Goal: Find specific page/section: Find specific page/section

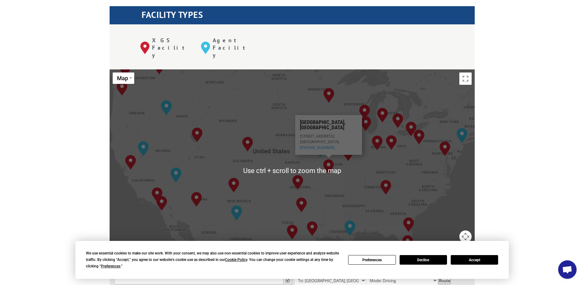
scroll to position [246, 0]
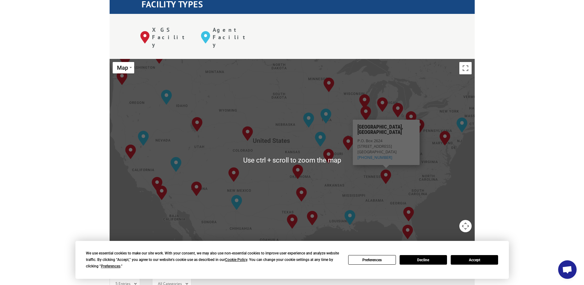
click at [392, 143] on span "[STREET_ADDRESS]" at bounding box center [374, 146] width 35 height 6
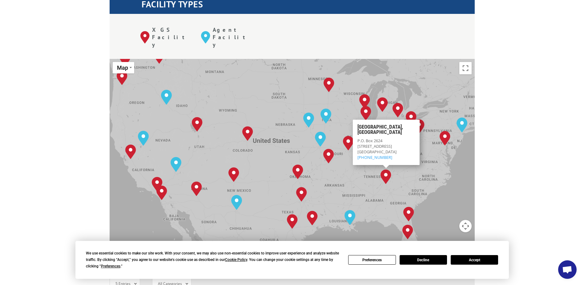
click at [520, 116] on div "The most powerful map in the flooring industry. Our nationwide network lets you…" at bounding box center [292, 204] width 584 height 574
click at [452, 145] on div "[GEOGRAPHIC_DATA], [GEOGRAPHIC_DATA] [GEOGRAPHIC_DATA], [GEOGRAPHIC_DATA] [GEOG…" at bounding box center [292, 160] width 365 height 203
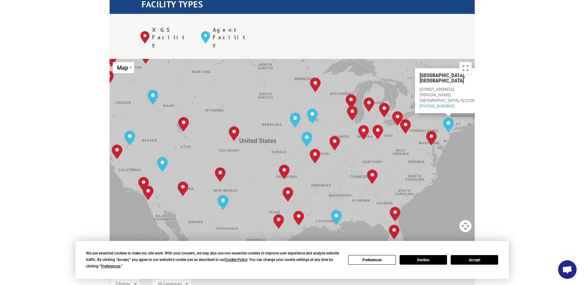
click at [515, 110] on div "The most powerful map in the flooring industry. Our nationwide network lets you…" at bounding box center [292, 204] width 584 height 574
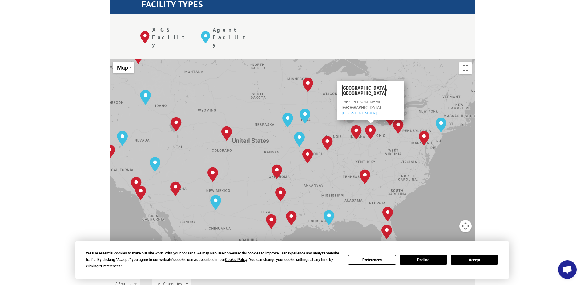
click at [370, 124] on img "Dayton, OH" at bounding box center [370, 131] width 11 height 15
click at [371, 124] on img "Dayton, OH" at bounding box center [370, 131] width 11 height 15
click at [375, 124] on img "Dayton, OH" at bounding box center [370, 131] width 11 height 15
click at [366, 93] on div "[GEOGRAPHIC_DATA], [GEOGRAPHIC_DATA] [GEOGRAPHIC_DATA], [GEOGRAPHIC_DATA] [GEOG…" at bounding box center [292, 160] width 365 height 203
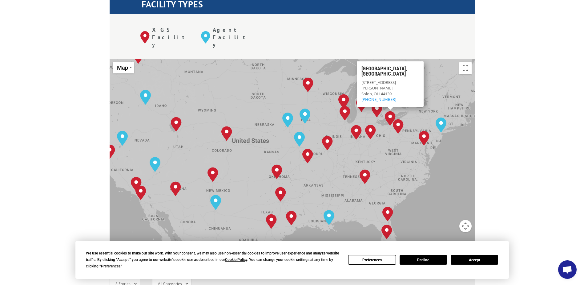
click at [368, 91] on div "[GEOGRAPHIC_DATA], [GEOGRAPHIC_DATA] [GEOGRAPHIC_DATA], [GEOGRAPHIC_DATA] [GEOG…" at bounding box center [292, 160] width 365 height 203
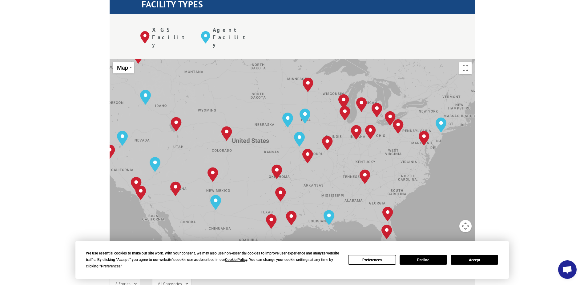
click at [362, 90] on div "[GEOGRAPHIC_DATA], [GEOGRAPHIC_DATA] [GEOGRAPHIC_DATA], [GEOGRAPHIC_DATA] [GEOG…" at bounding box center [292, 160] width 365 height 203
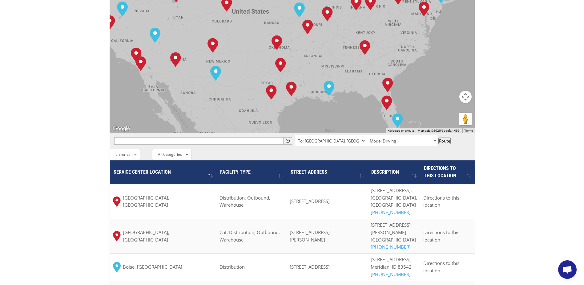
scroll to position [370, 0]
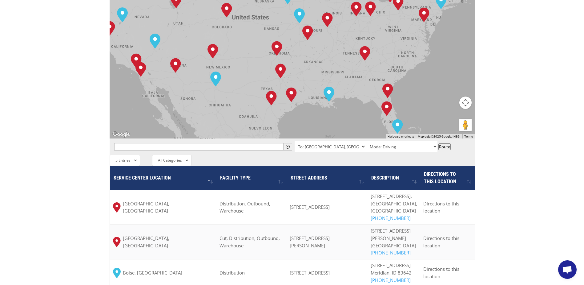
click at [168, 175] on span "Service center location" at bounding box center [142, 178] width 57 height 6
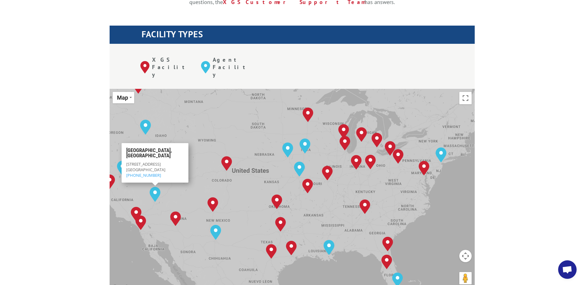
scroll to position [216, 0]
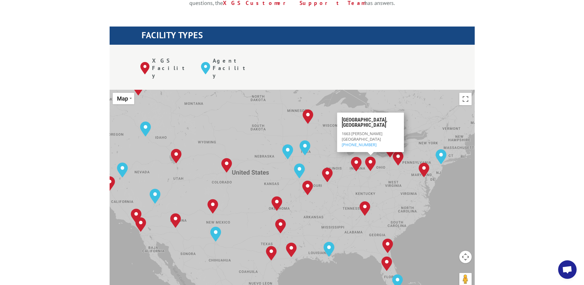
click at [369, 156] on img "Dayton, OH" at bounding box center [370, 163] width 11 height 15
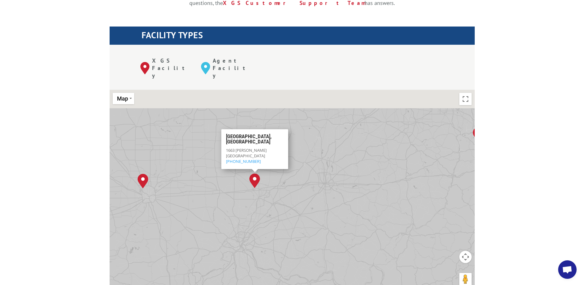
drag, startPoint x: 304, startPoint y: 99, endPoint x: 313, endPoint y: 186, distance: 88.0
click at [313, 186] on div "[GEOGRAPHIC_DATA], [GEOGRAPHIC_DATA] [GEOGRAPHIC_DATA], [GEOGRAPHIC_DATA] [GEOG…" at bounding box center [292, 191] width 365 height 203
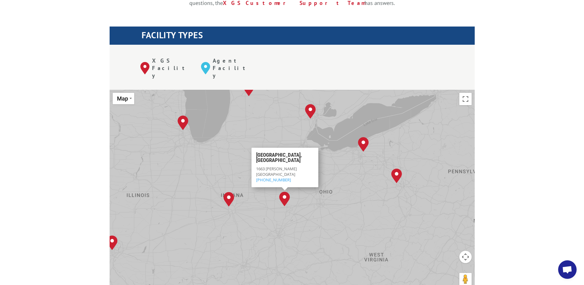
click at [341, 164] on div "[GEOGRAPHIC_DATA], [GEOGRAPHIC_DATA] [GEOGRAPHIC_DATA], [GEOGRAPHIC_DATA] [GEOG…" at bounding box center [292, 191] width 365 height 203
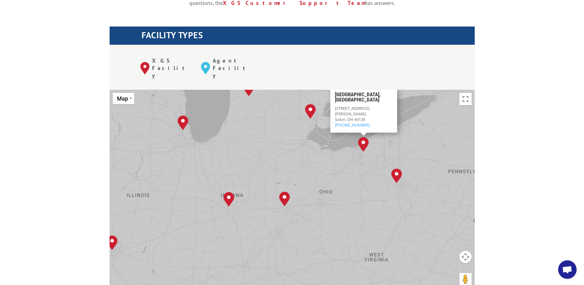
click at [364, 137] on img "Cleveland, OH" at bounding box center [363, 144] width 11 height 15
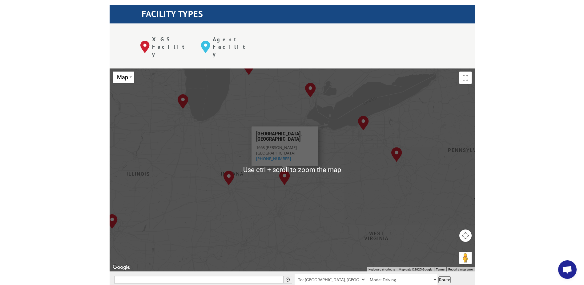
scroll to position [246, 0]
